Goal: Task Accomplishment & Management: Use online tool/utility

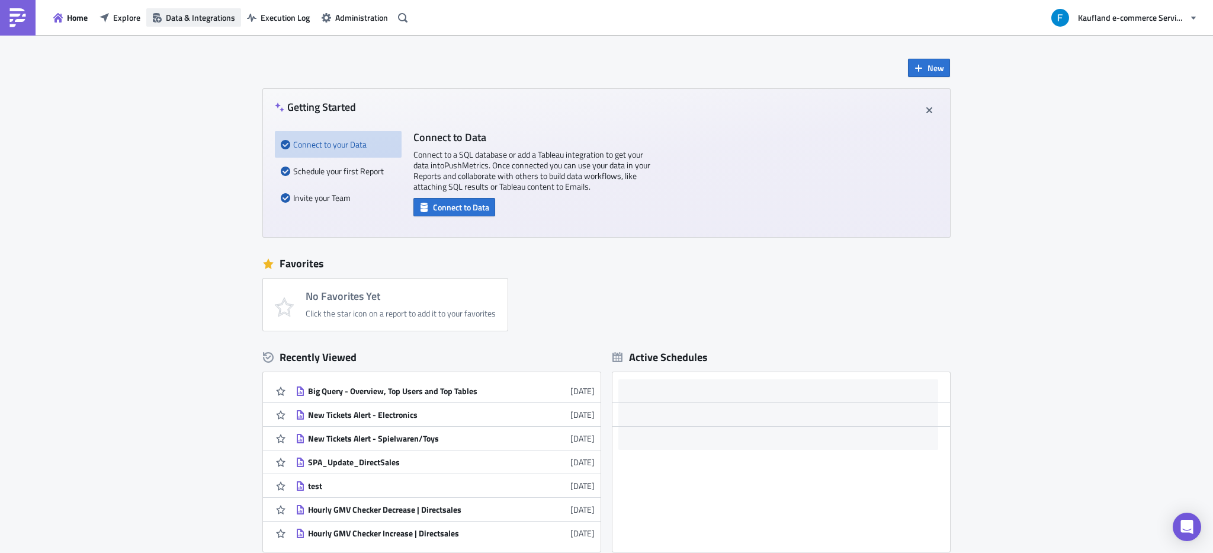
click at [200, 23] on span "Data & Integrations" at bounding box center [200, 17] width 69 height 12
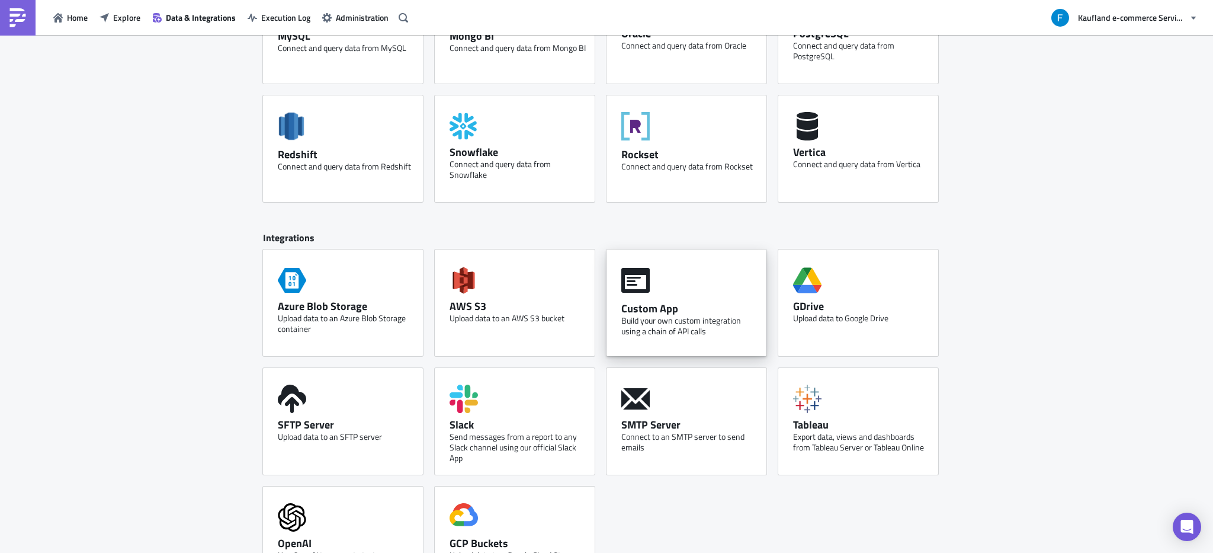
scroll to position [376, 0]
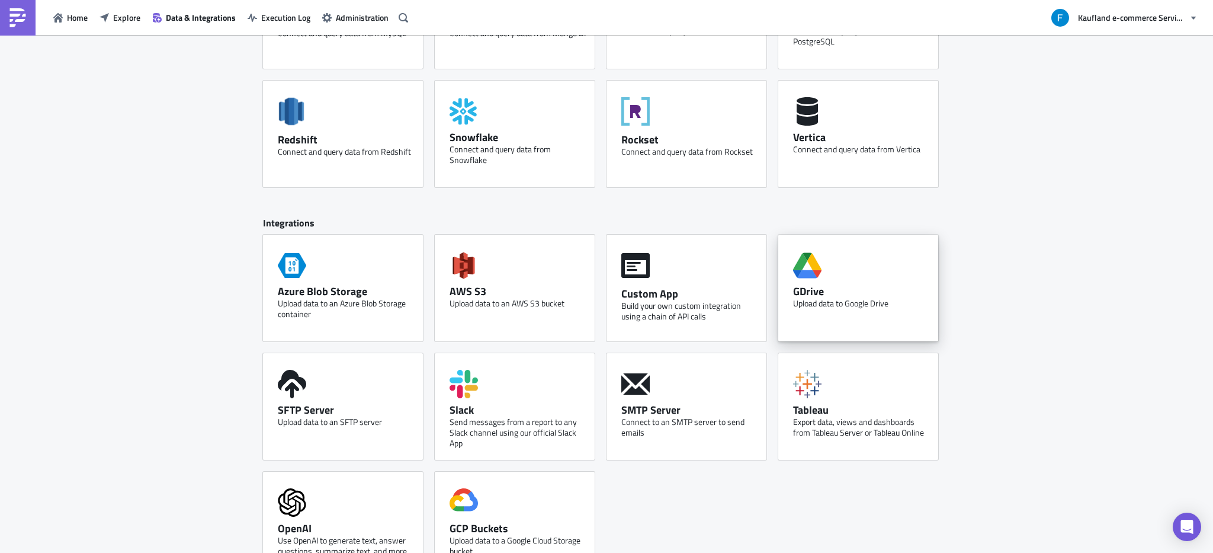
click at [830, 273] on div "GDrive Upload data to Google Drive" at bounding box center [859, 288] width 160 height 107
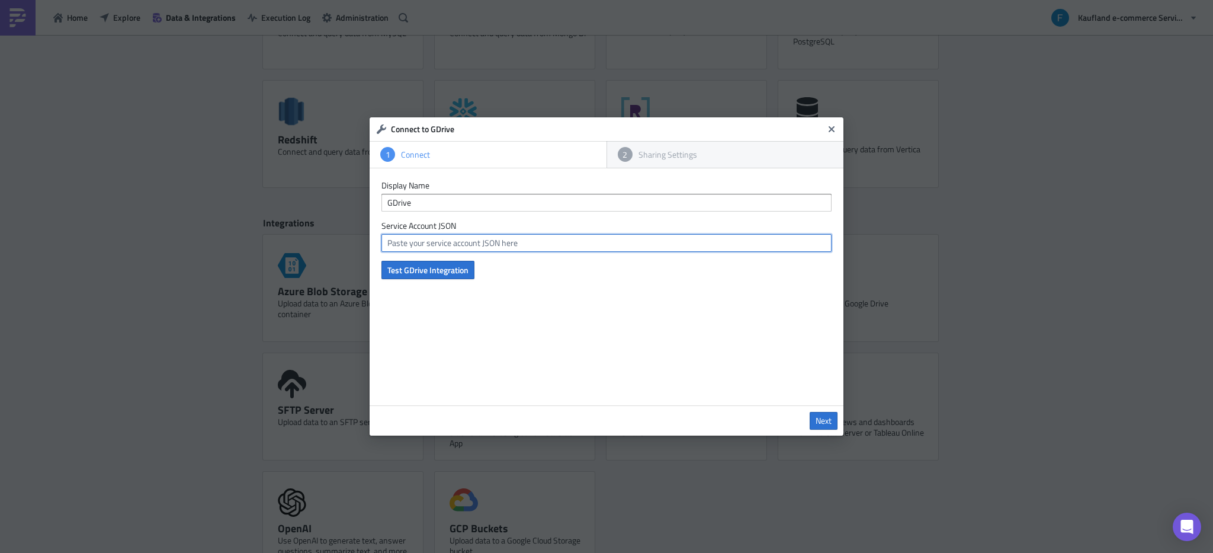
click at [535, 237] on input "text" at bounding box center [607, 243] width 450 height 18
click at [472, 246] on input "text" at bounding box center [607, 243] width 450 height 18
paste input "{ "type": "service_account", "project_id": "prod-n8n-real", "private_key_id": "…"
type input "{ "type": "service_account", "project_id": "prod-n8n-real", "private_key_id": "…"
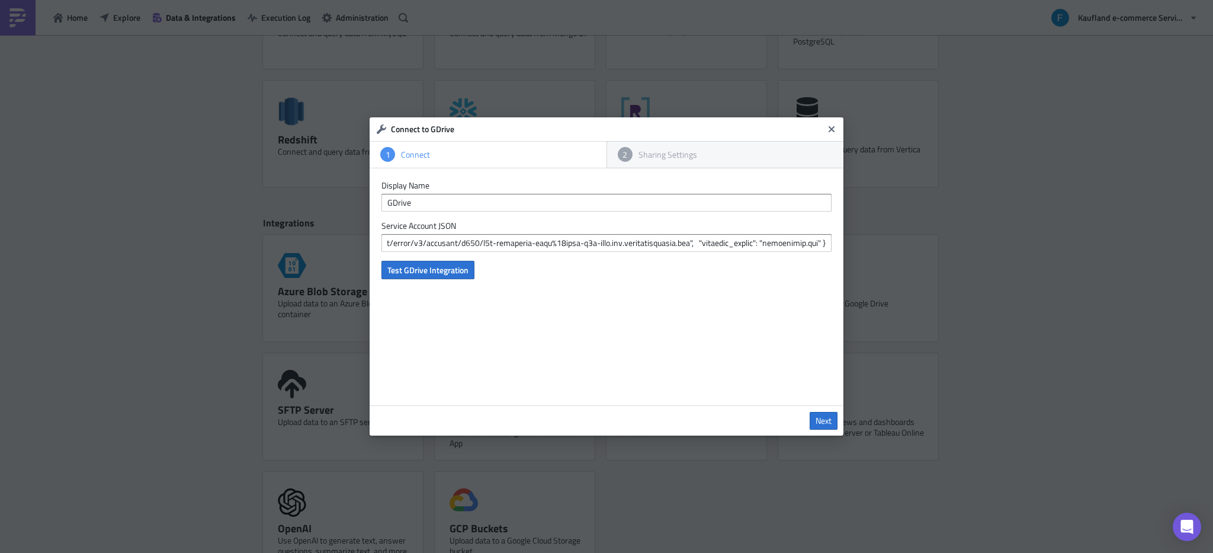
click at [446, 280] on div "Display Name GDrive Service Account JSON Test GDrive Integration" at bounding box center [607, 286] width 474 height 237
click at [449, 274] on span "Test GDrive Integration" at bounding box center [427, 270] width 81 height 12
click at [701, 251] on input "text" at bounding box center [607, 243] width 450 height 18
click at [501, 246] on input "text" at bounding box center [607, 243] width 450 height 18
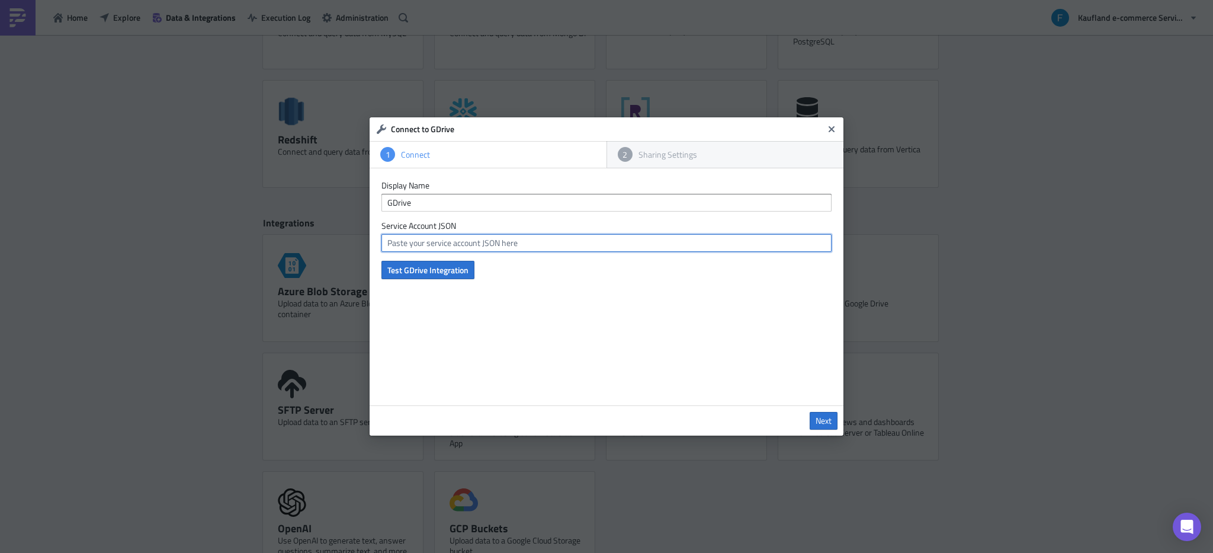
paste input "{ "type": "service_account", "project_id": "prod-n8n-real", "private_key_id": "…"
type input "{ "type": "service_account", "project_id": "prod-n8n-real", "private_key_id": "…"
click at [454, 273] on span "Test GDrive Integration" at bounding box center [427, 270] width 81 height 12
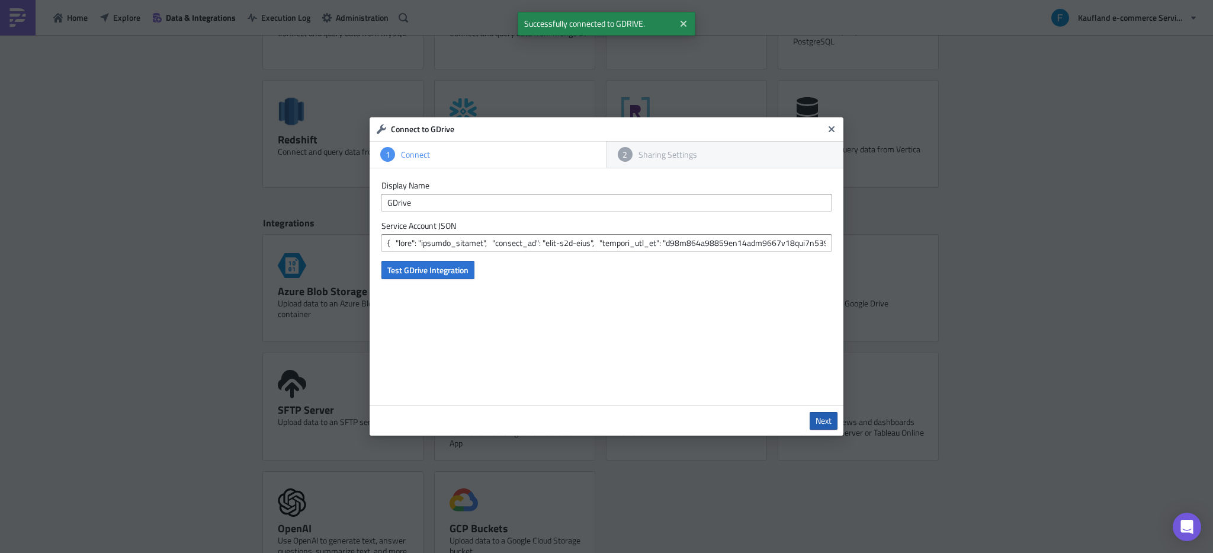
click at [824, 420] on span "Next" at bounding box center [824, 420] width 16 height 11
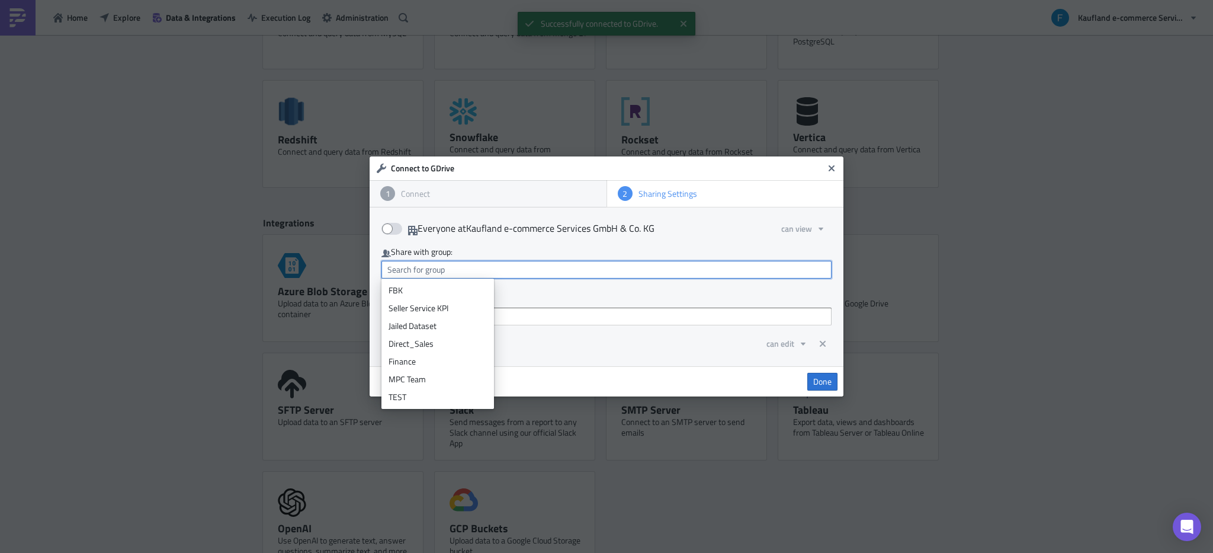
click at [460, 267] on input "text" at bounding box center [607, 270] width 450 height 18
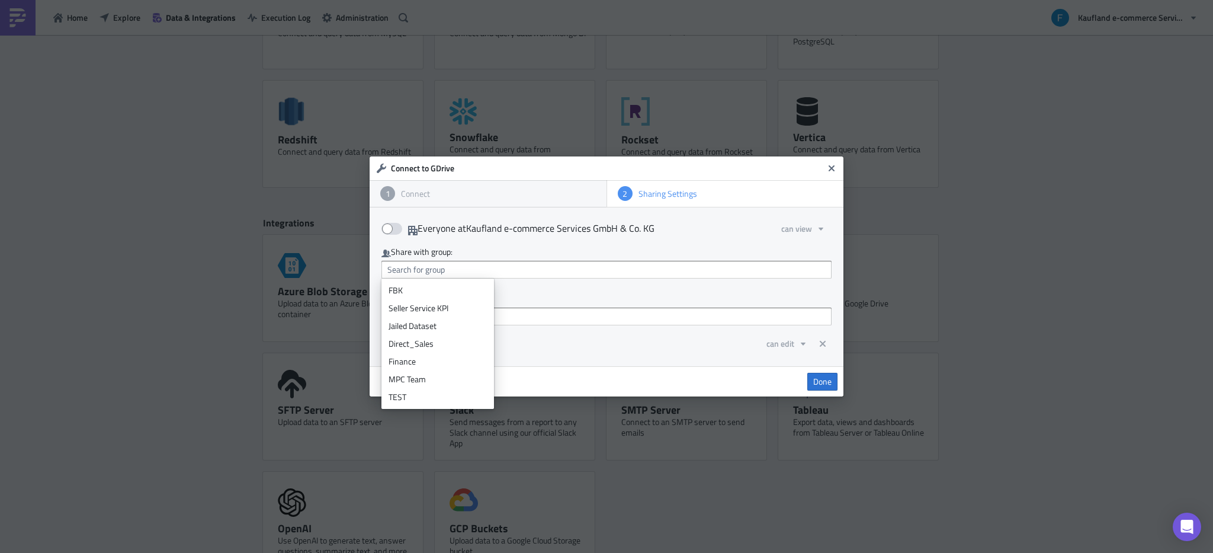
click at [594, 374] on div "Done" at bounding box center [607, 381] width 474 height 30
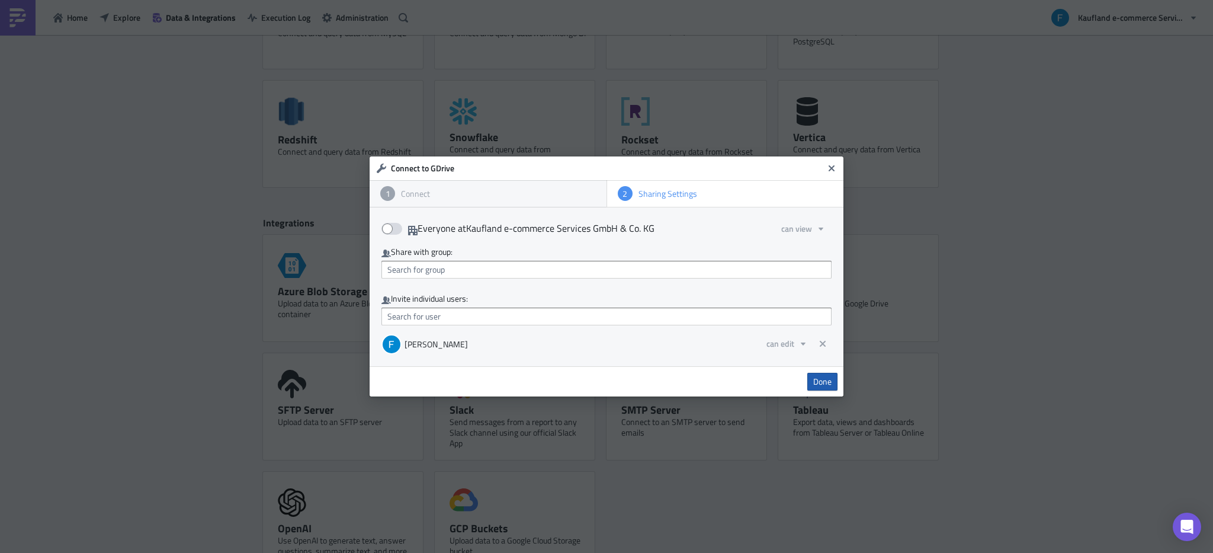
click at [818, 382] on span "Done" at bounding box center [822, 381] width 18 height 11
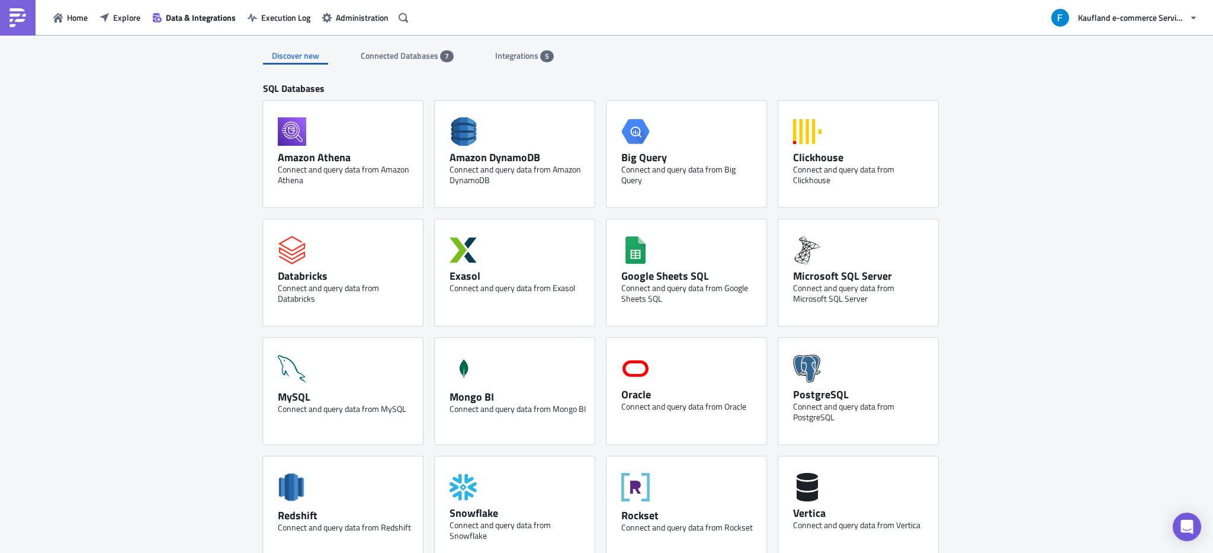
click at [395, 61] on span "Connected Databases" at bounding box center [400, 55] width 79 height 12
click at [516, 58] on span "Integrations" at bounding box center [504, 55] width 45 height 12
